Goal: Task Accomplishment & Management: Manage account settings

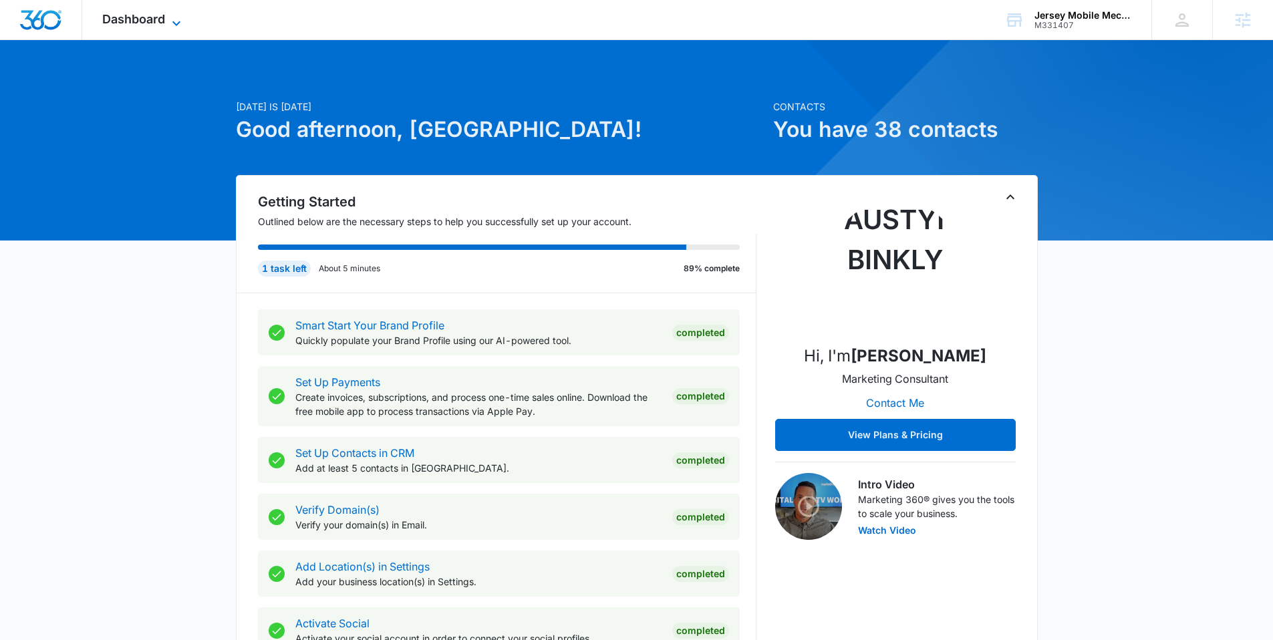
click at [168, 20] on icon at bounding box center [176, 23] width 16 height 16
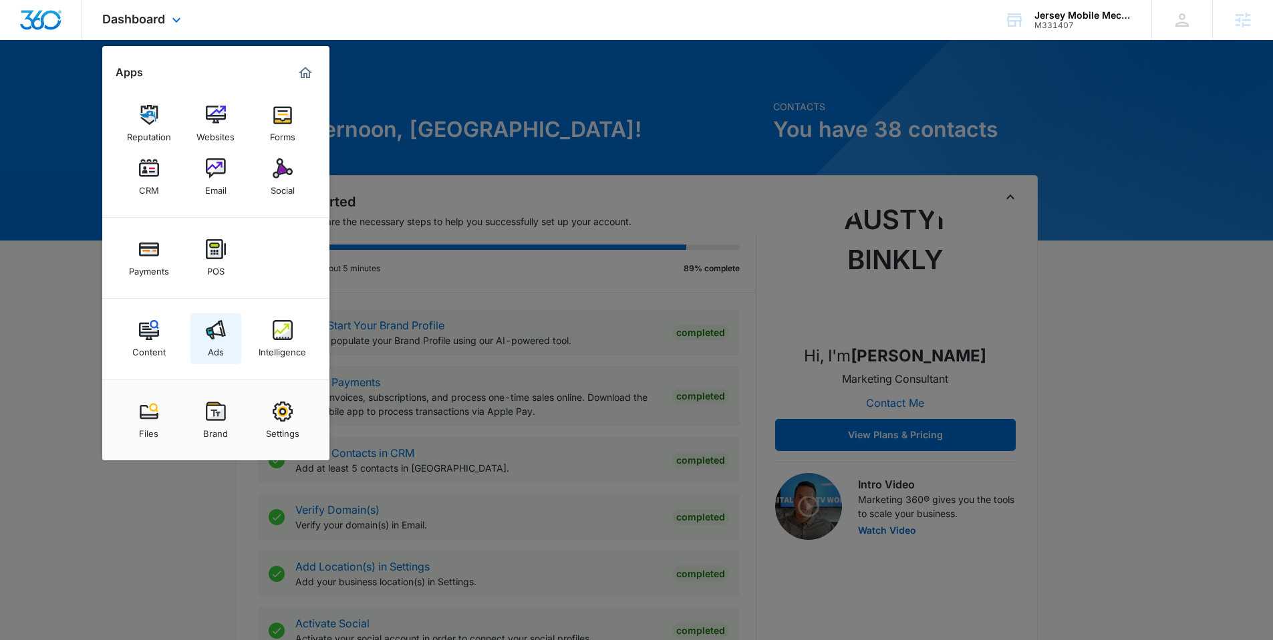
click at [208, 329] on img at bounding box center [216, 330] width 20 height 20
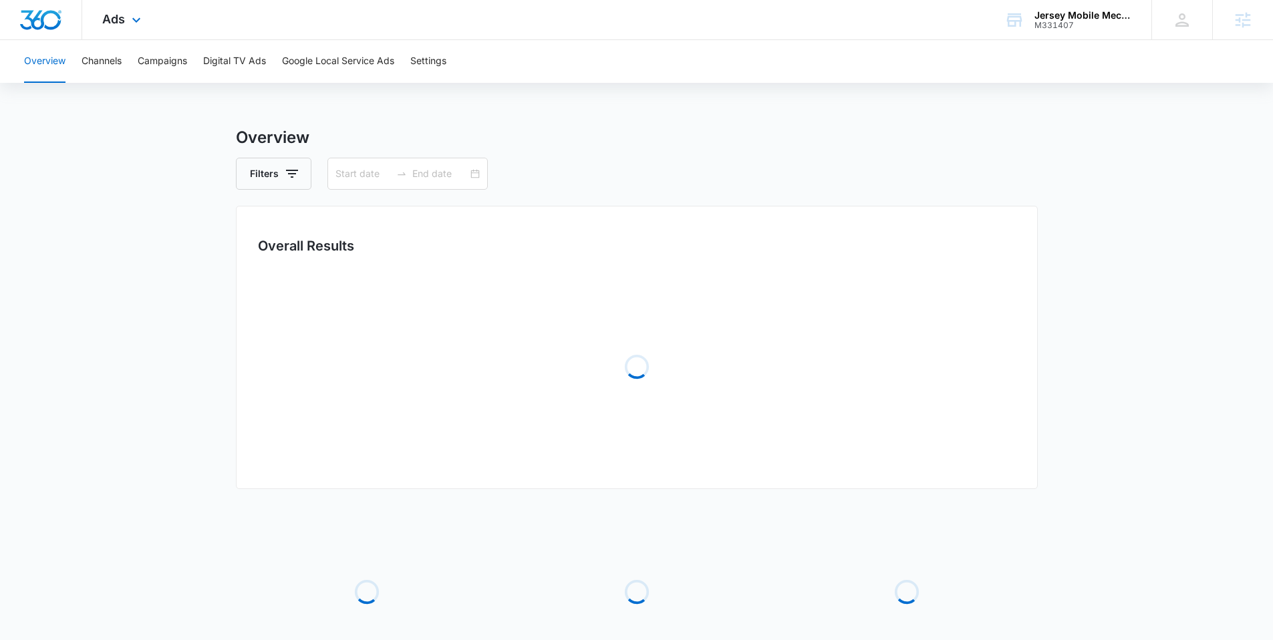
type input "[DATE]"
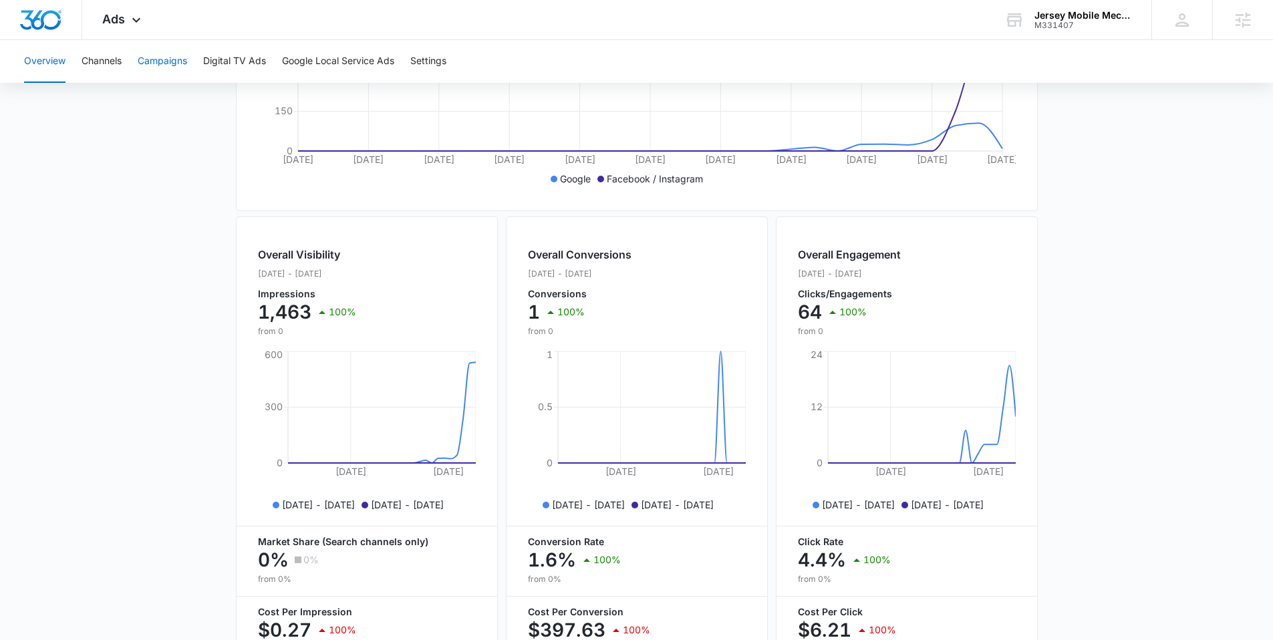
scroll to position [69, 0]
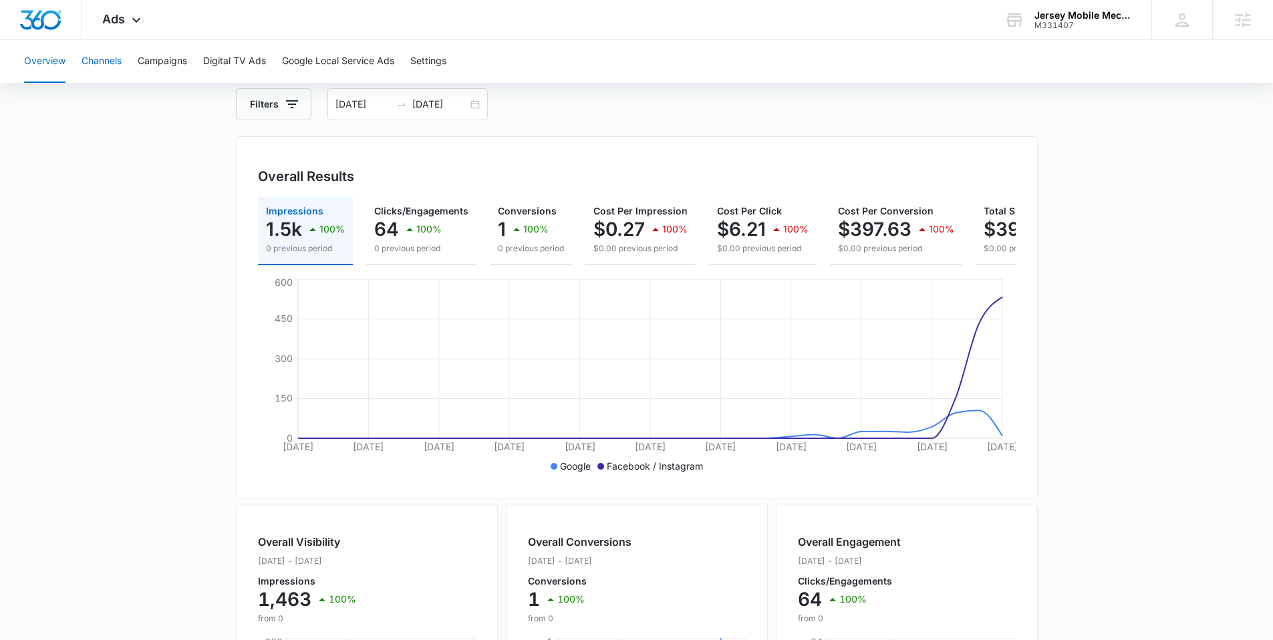
click at [102, 51] on button "Channels" at bounding box center [102, 61] width 40 height 43
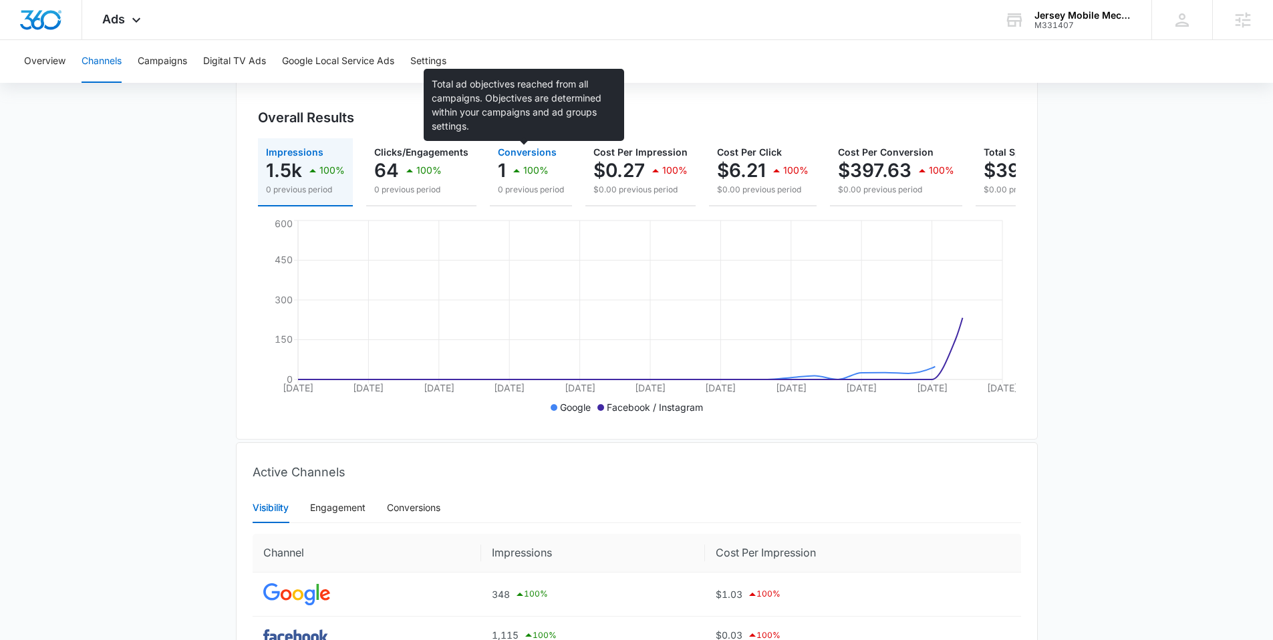
scroll to position [255, 0]
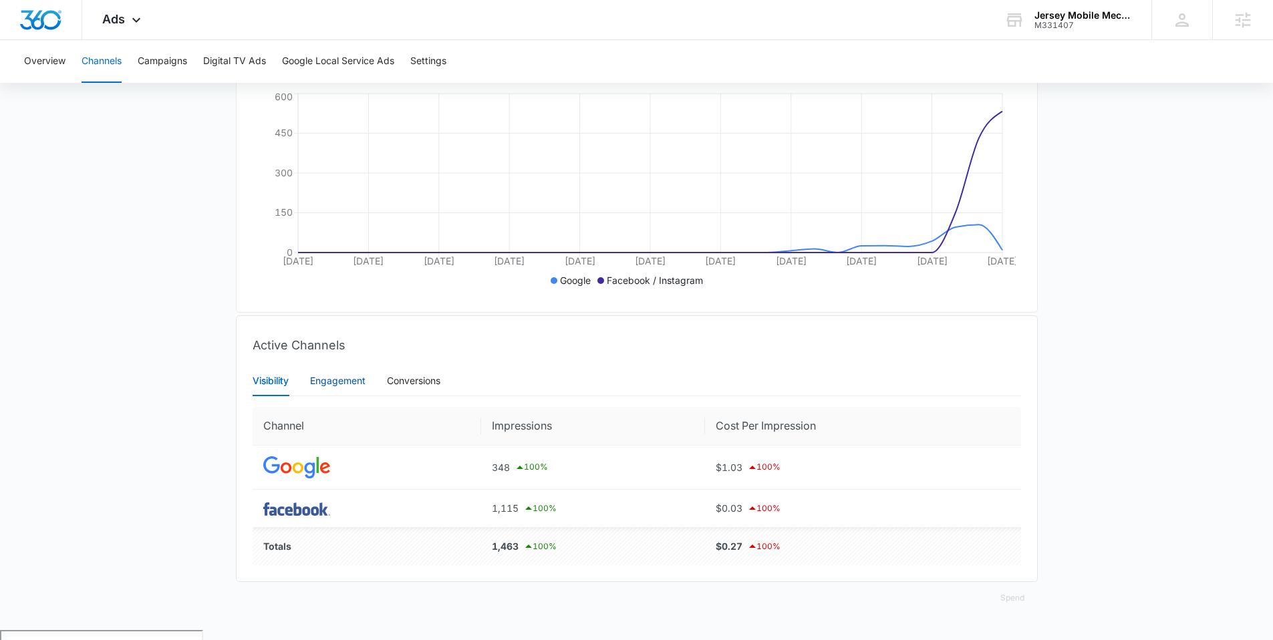
click at [349, 388] on div "Engagement" at bounding box center [337, 381] width 55 height 15
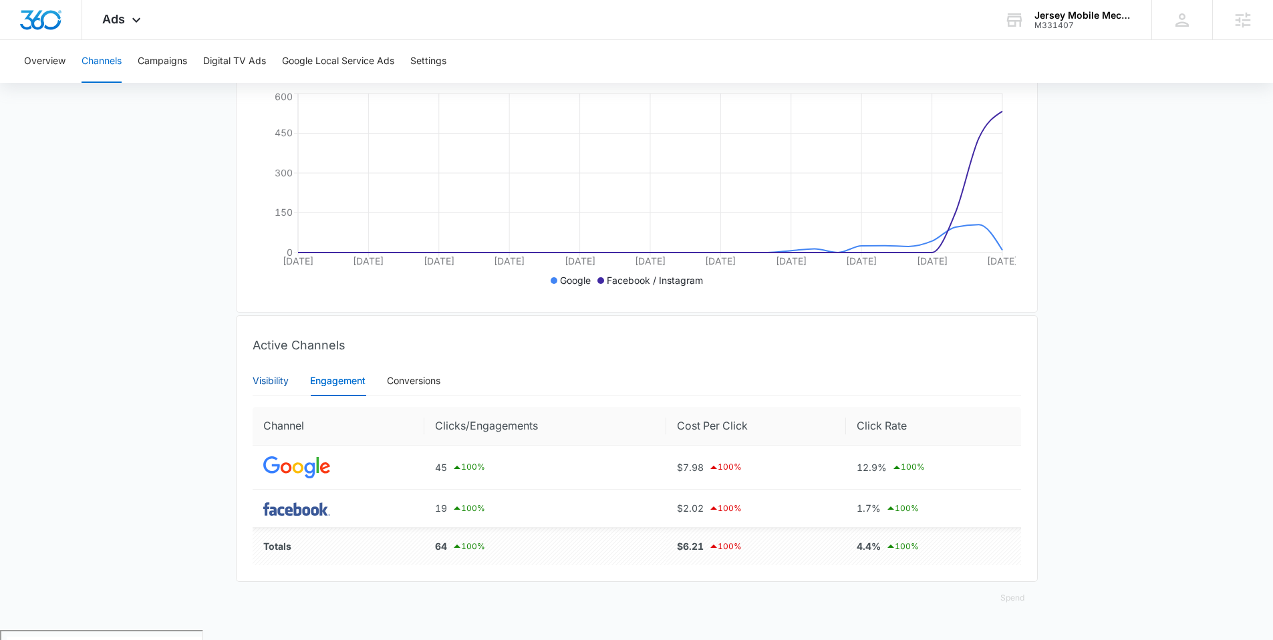
click at [277, 388] on div "Visibility" at bounding box center [271, 381] width 36 height 15
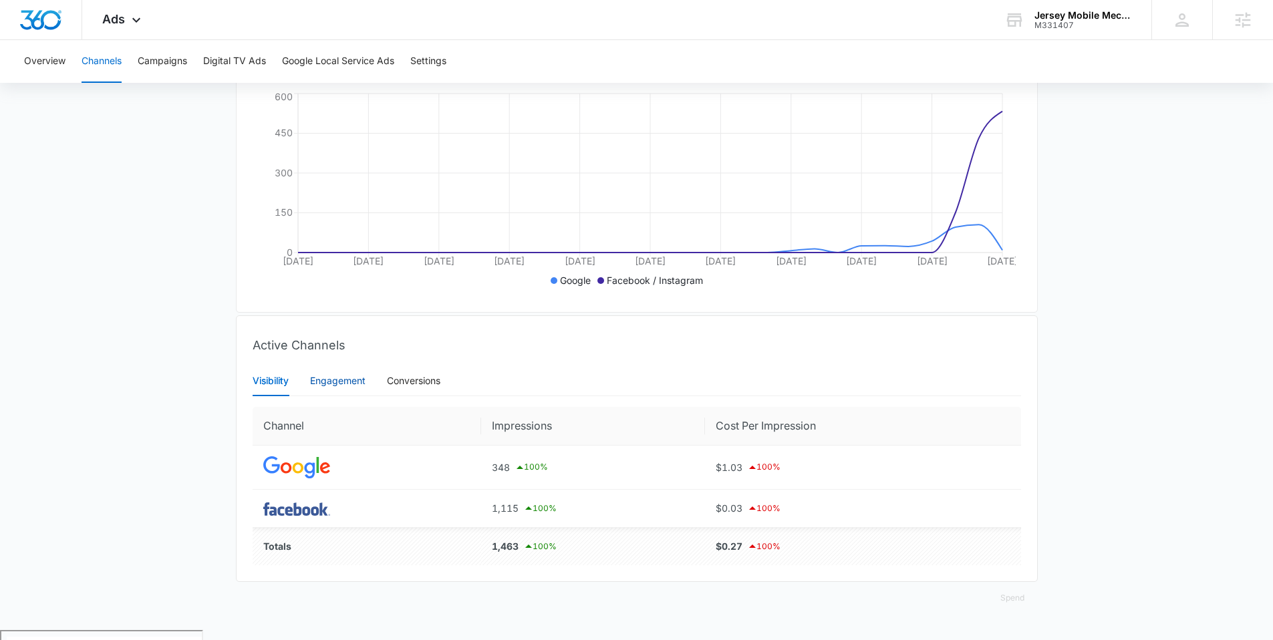
click at [356, 388] on div "Engagement" at bounding box center [337, 381] width 55 height 15
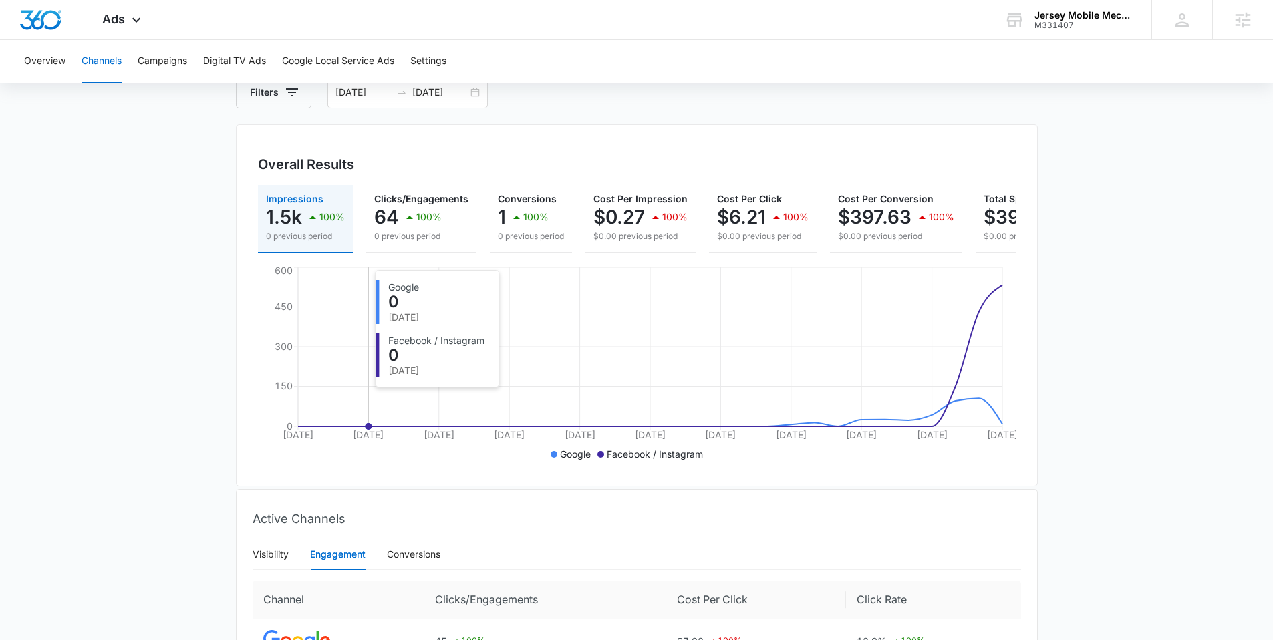
scroll to position [0, 0]
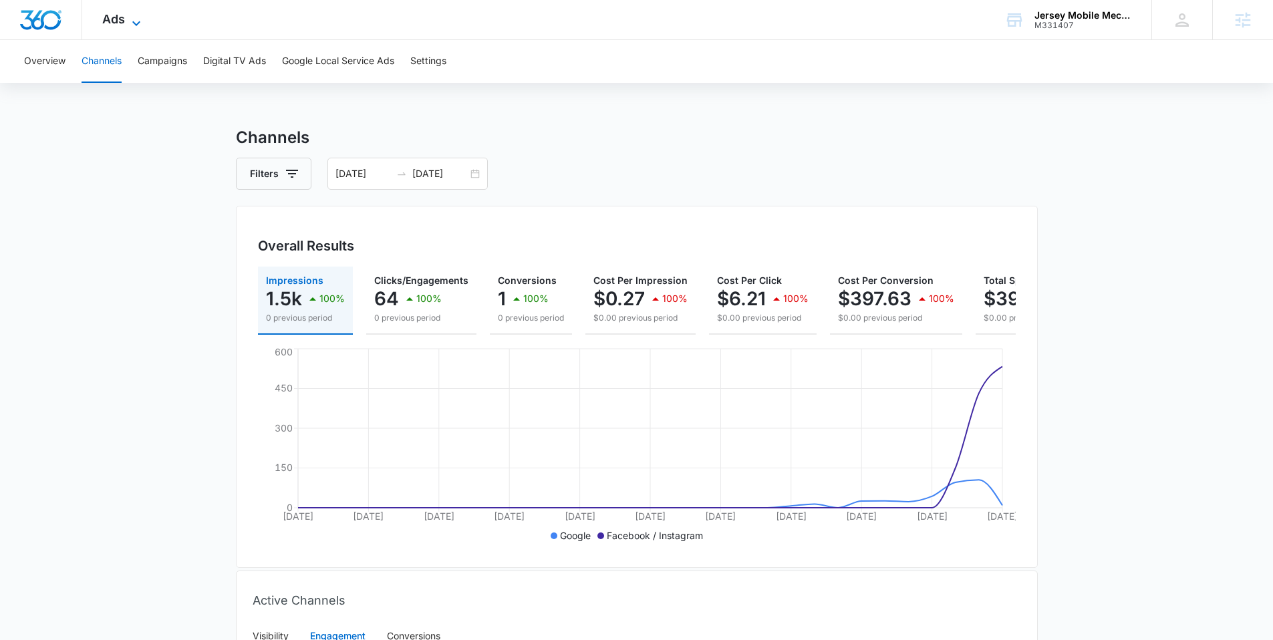
click at [139, 19] on icon at bounding box center [136, 23] width 16 height 16
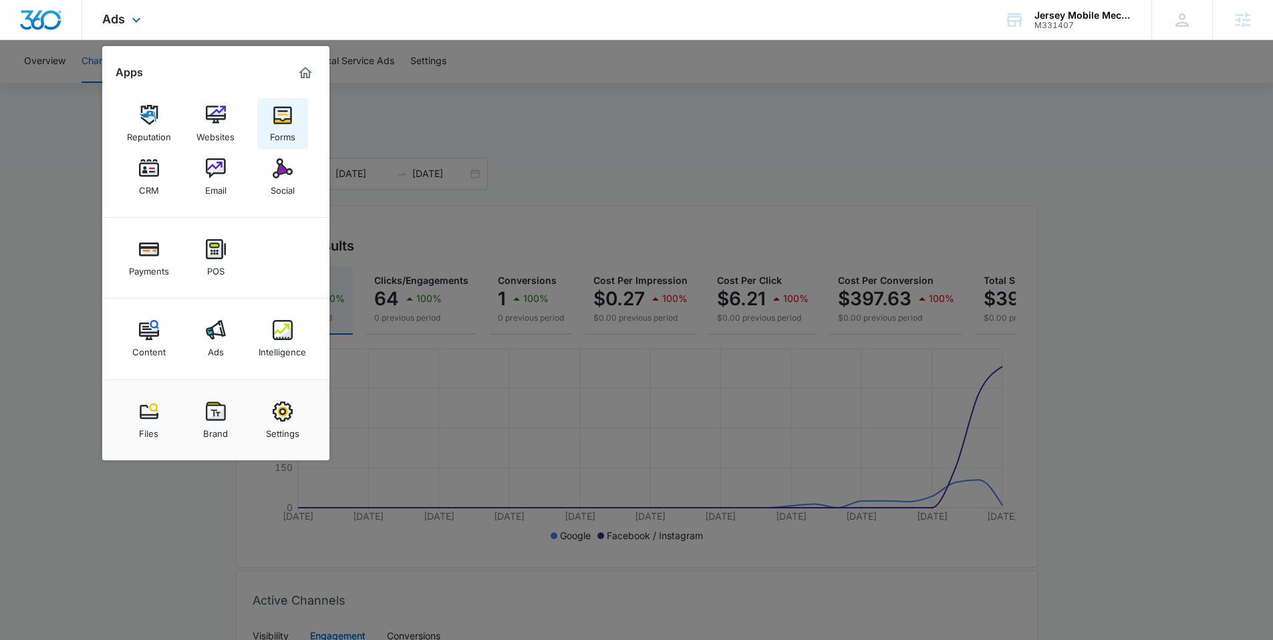
click at [283, 120] on img at bounding box center [283, 115] width 20 height 20
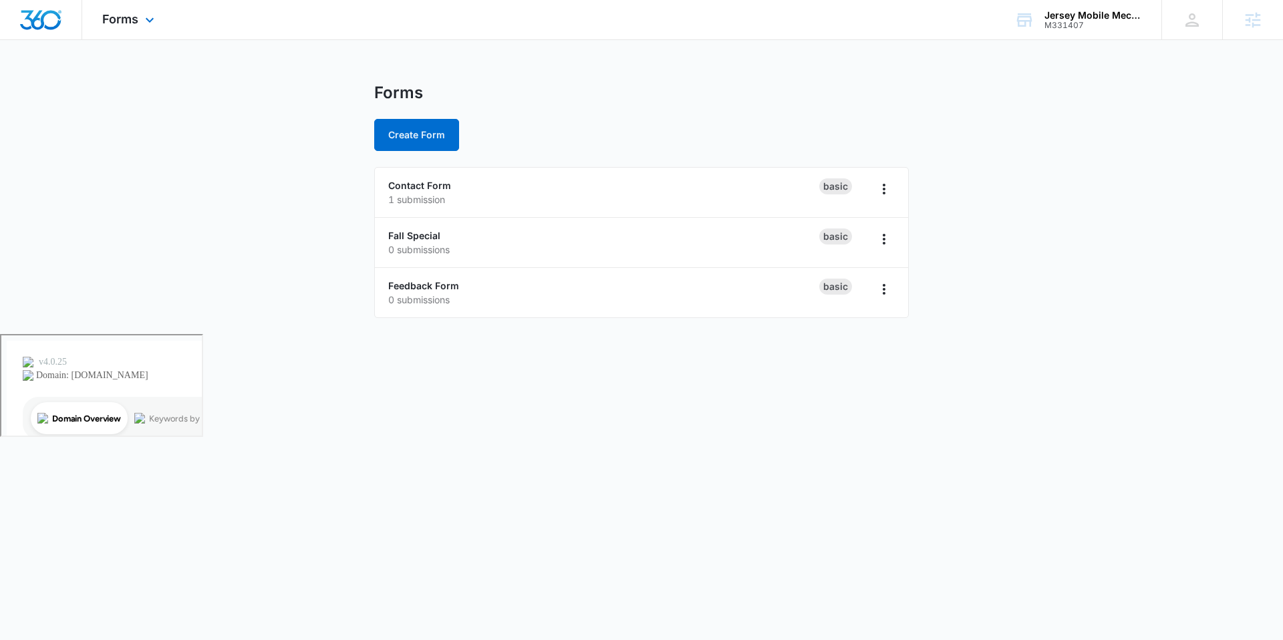
click at [140, 31] on div "Forms Apps Reputation Websites Forms CRM Email Social Payments POS Content Ads …" at bounding box center [130, 19] width 96 height 39
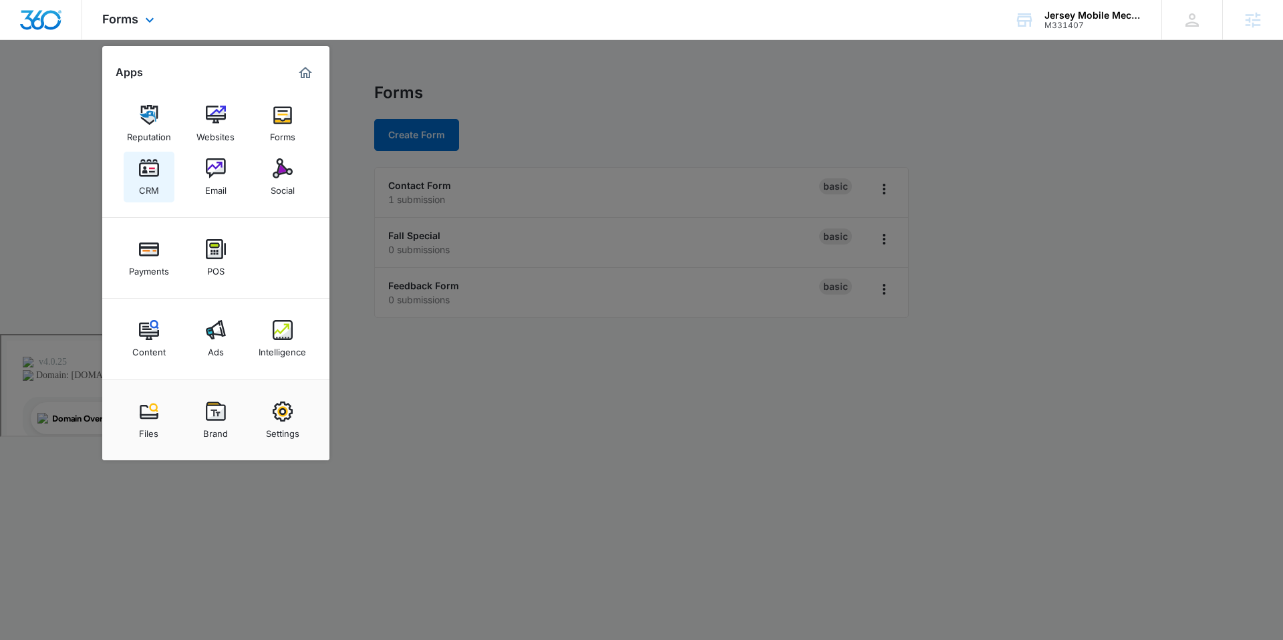
click at [154, 175] on img at bounding box center [149, 168] width 20 height 20
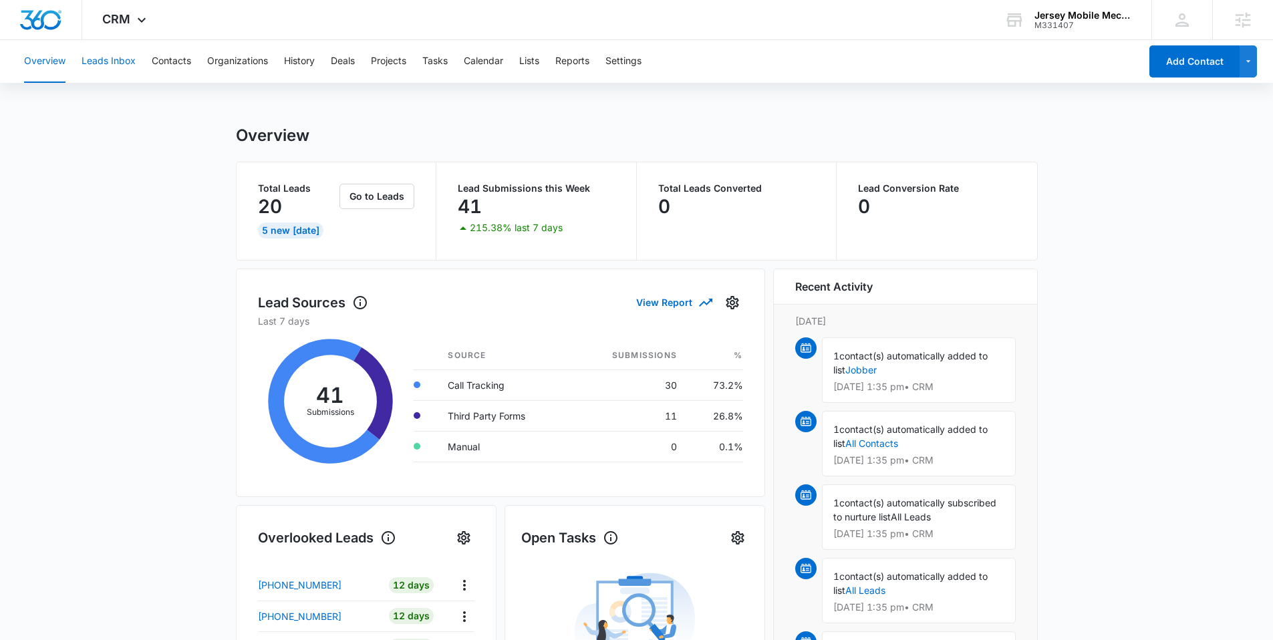
click at [109, 65] on button "Leads Inbox" at bounding box center [109, 61] width 54 height 43
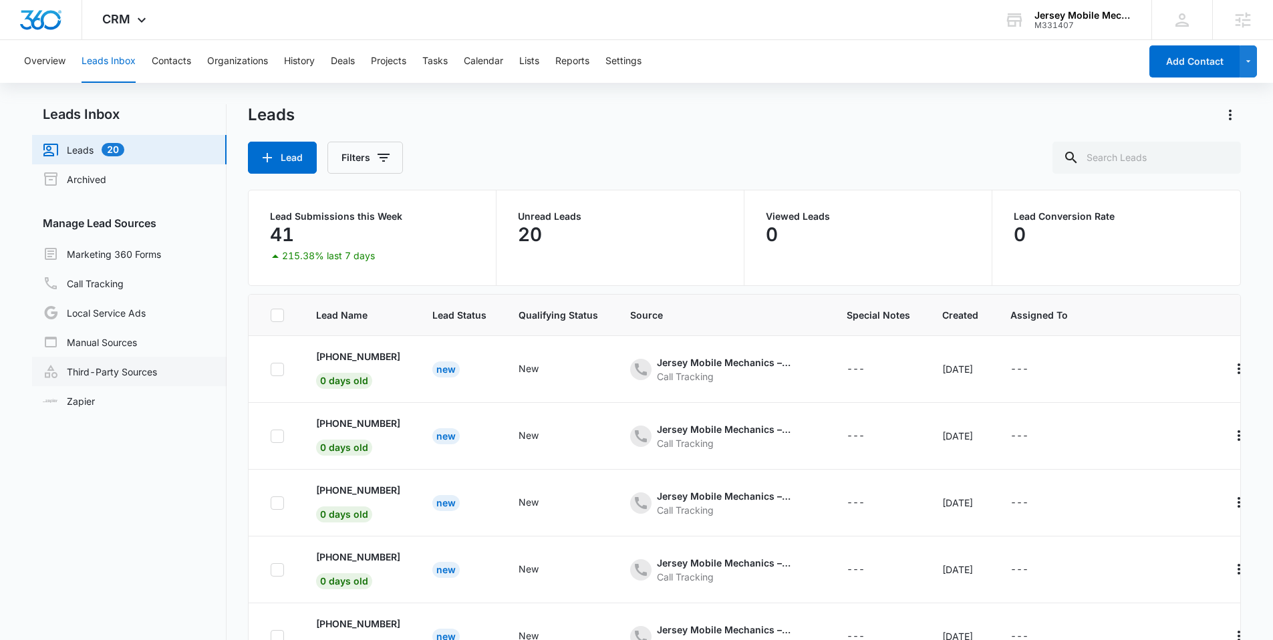
click at [94, 376] on link "Third-Party Sources" at bounding box center [100, 371] width 114 height 16
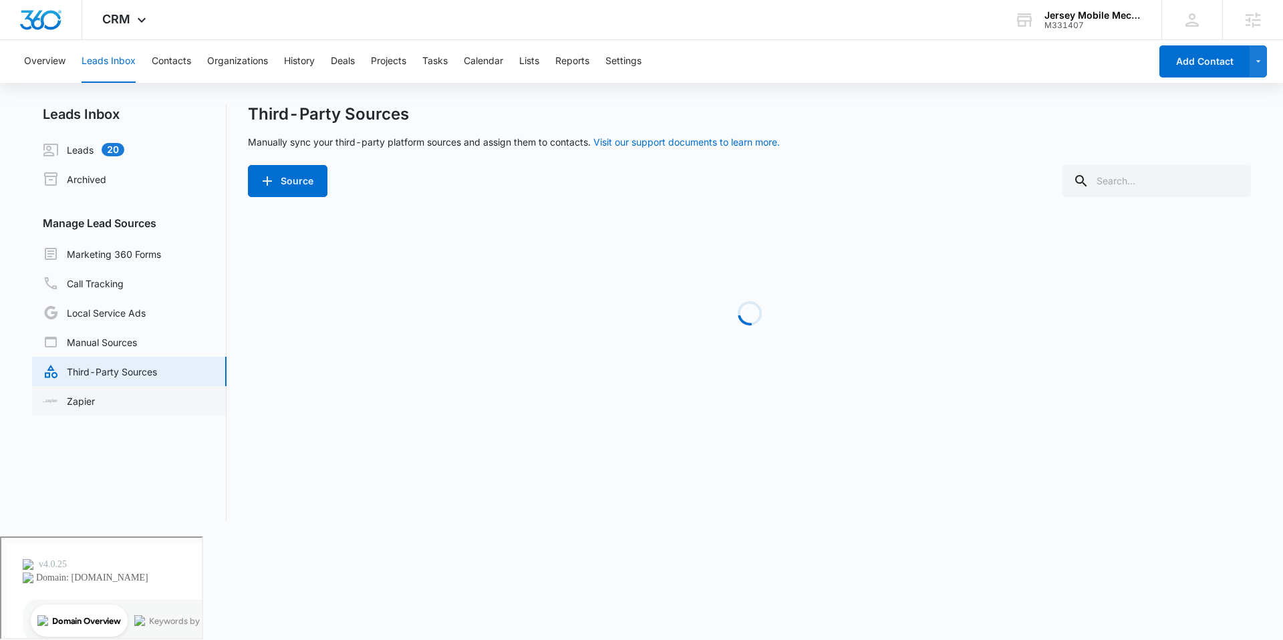
click at [77, 408] on link "Zapier" at bounding box center [69, 401] width 52 height 14
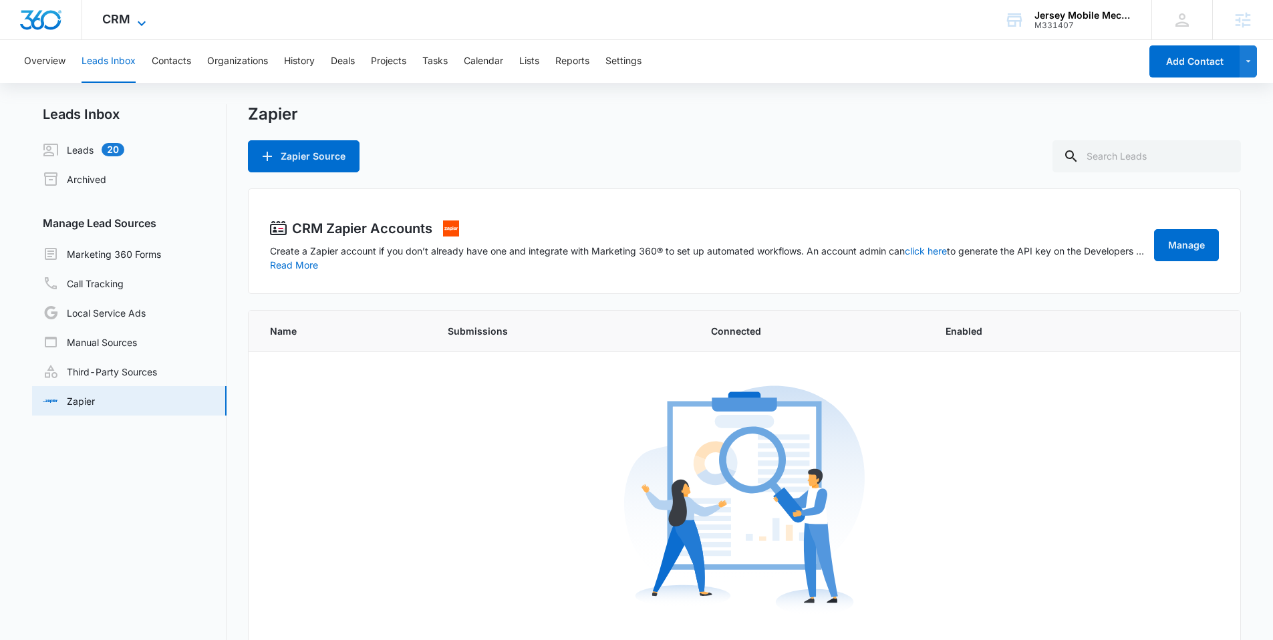
click at [108, 14] on span "CRM" at bounding box center [116, 19] width 28 height 14
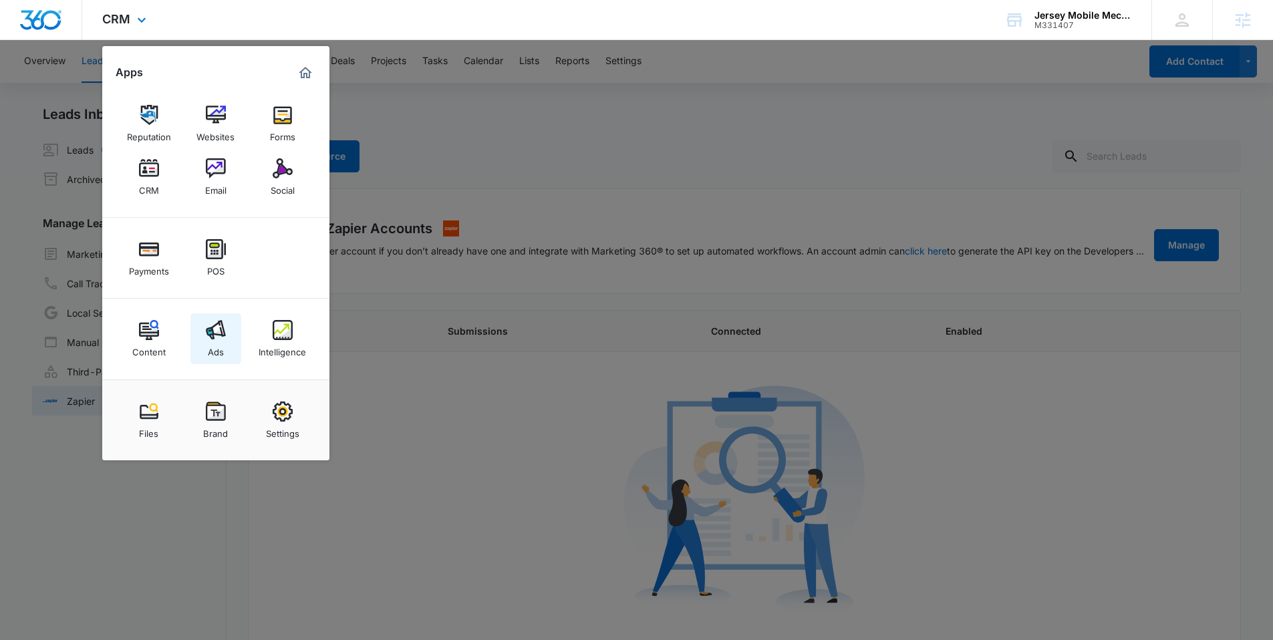
click at [218, 338] on img at bounding box center [216, 330] width 20 height 20
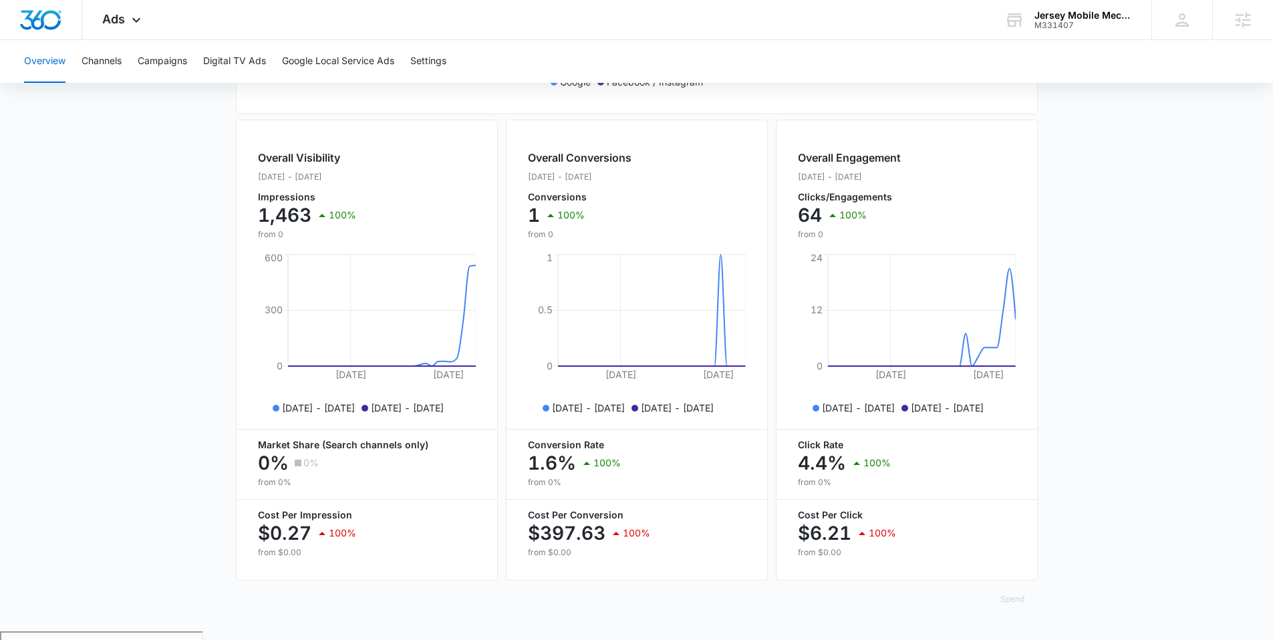
scroll to position [455, 0]
click at [110, 61] on button "Channels" at bounding box center [102, 61] width 40 height 43
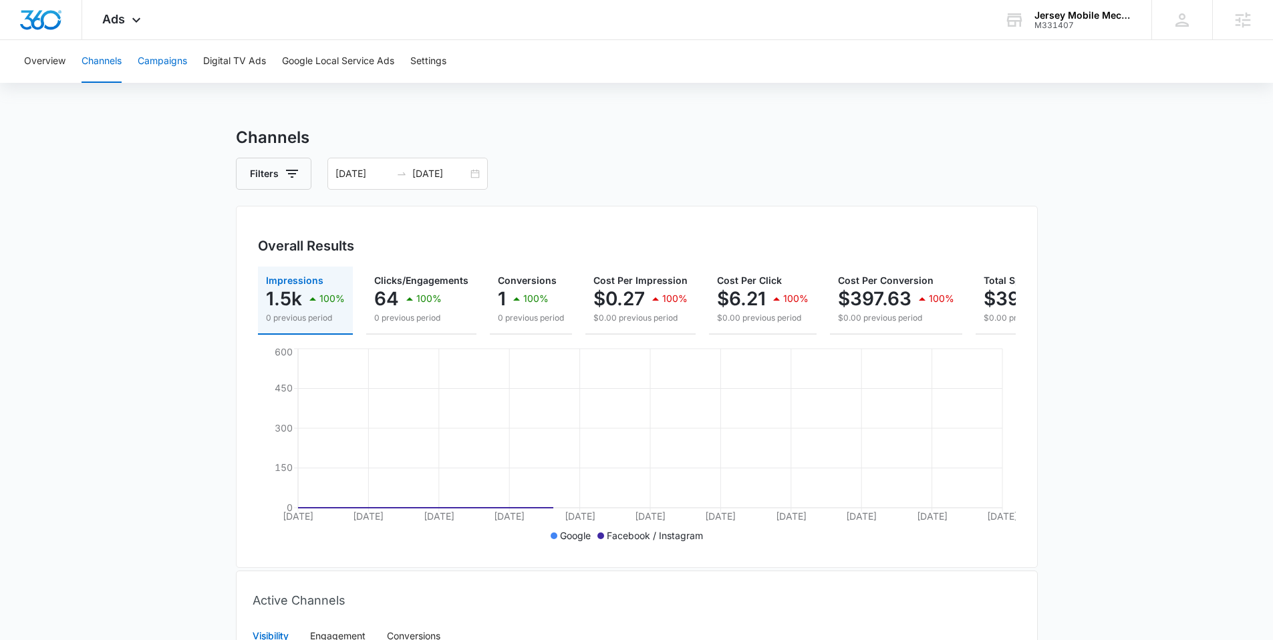
click at [173, 57] on button "Campaigns" at bounding box center [162, 61] width 49 height 43
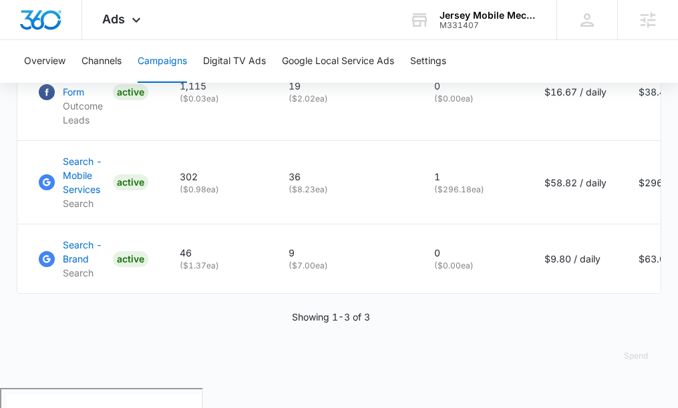
scroll to position [460, 0]
